Goal: Information Seeking & Learning: Learn about a topic

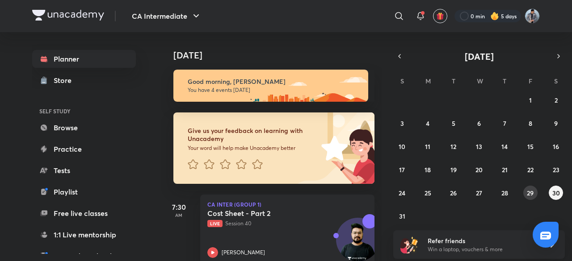
click at [530, 193] on abbr "29" at bounding box center [530, 193] width 7 height 8
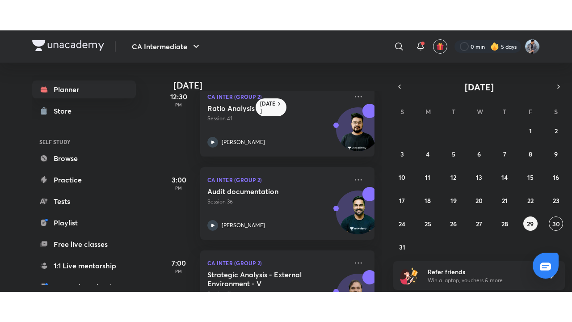
scroll to position [146, 0]
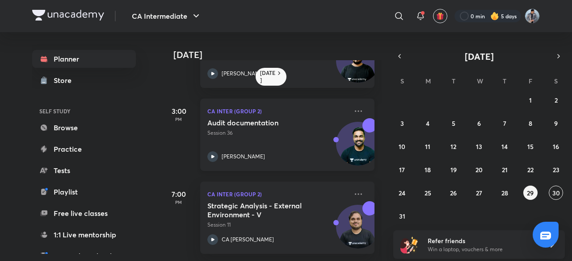
click at [292, 118] on h5 "Audit documentation" at bounding box center [262, 122] width 111 height 9
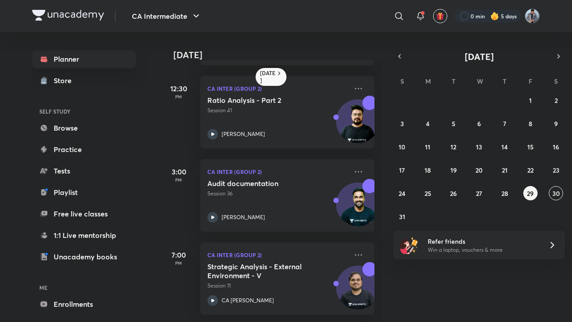
scroll to position [85, 0]
